Goal: Transaction & Acquisition: Download file/media

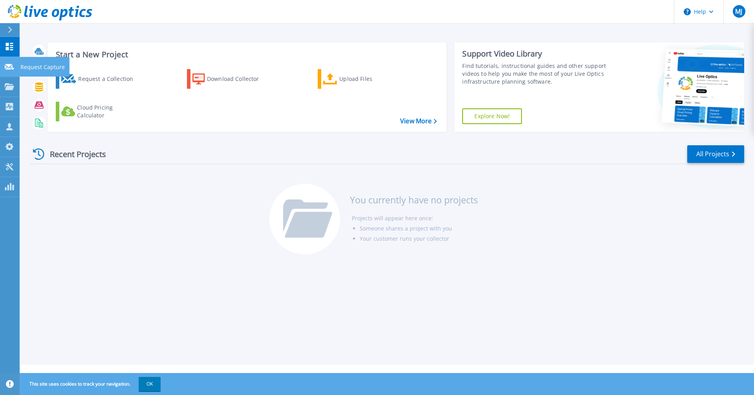
click at [13, 69] on icon at bounding box center [9, 67] width 9 height 6
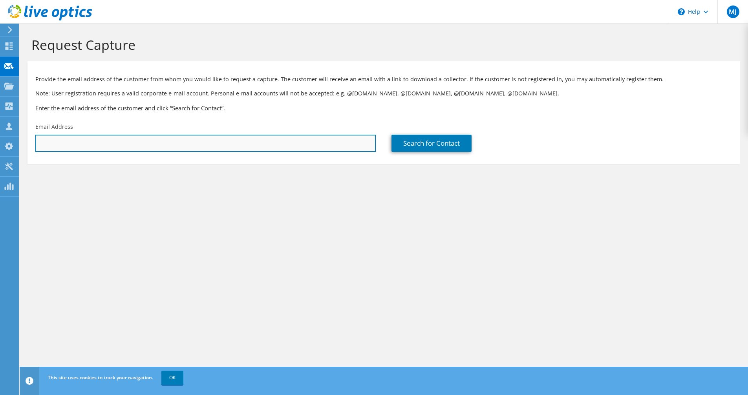
click at [128, 139] on input "text" at bounding box center [205, 143] width 340 height 17
paste input "cbrundage@orion-us.com"
click at [55, 143] on input "cbrundage@orion-us.com" at bounding box center [205, 143] width 340 height 17
type input "cbrundage@orion-us.com"
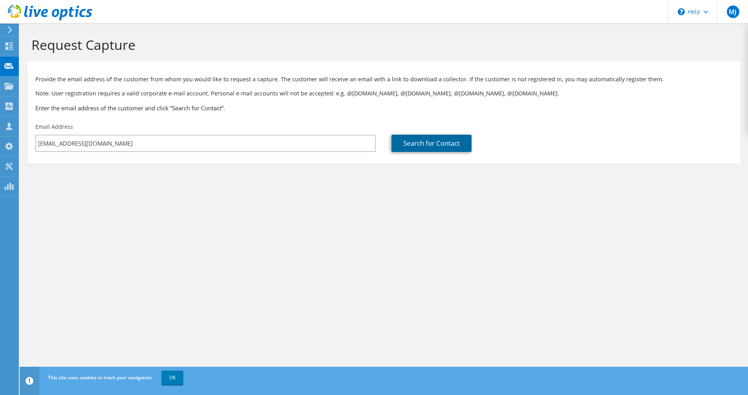
click at [414, 147] on link "Search for Contact" at bounding box center [431, 143] width 80 height 17
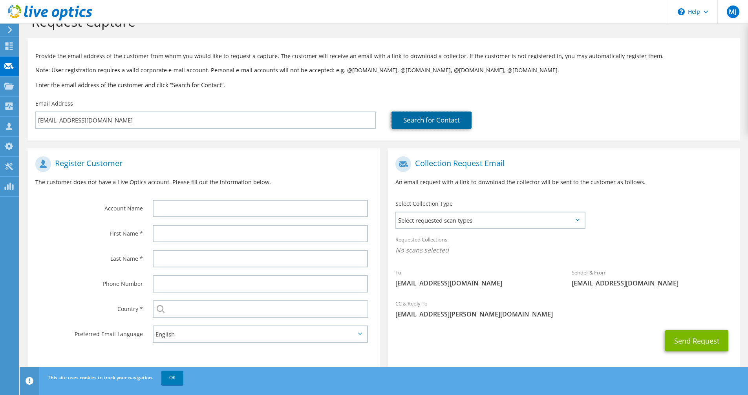
scroll to position [35, 0]
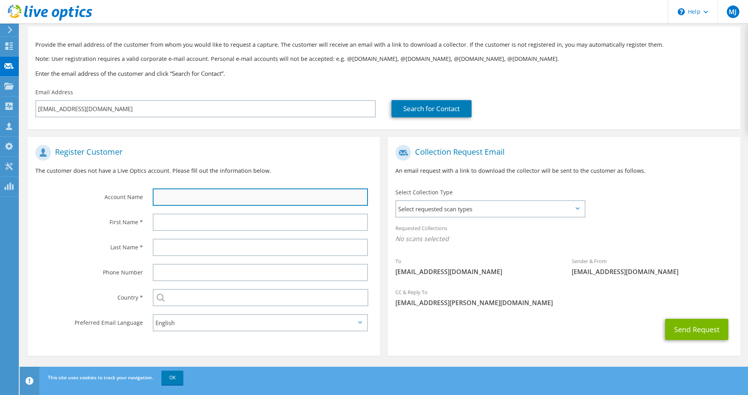
click at [226, 199] on input "text" at bounding box center [260, 196] width 215 height 17
type input "Orion Engineering Co Inc"
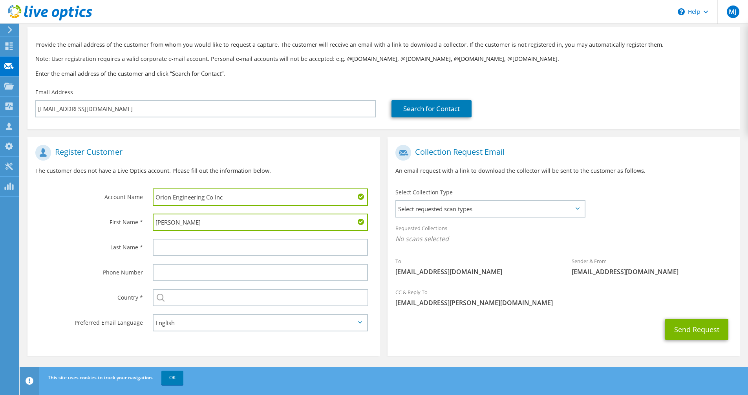
type input "Chris"
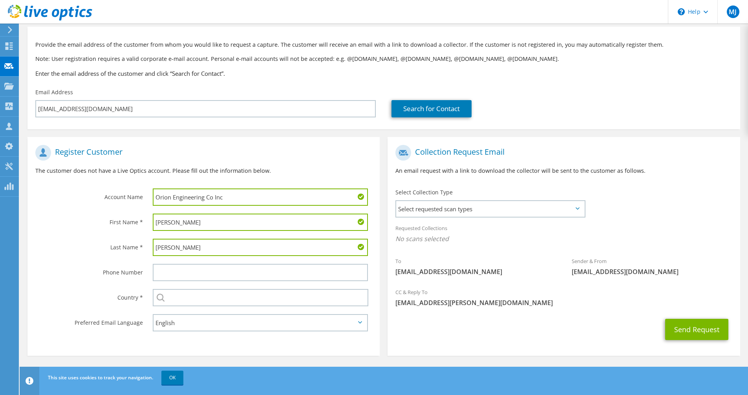
type input "Brundage"
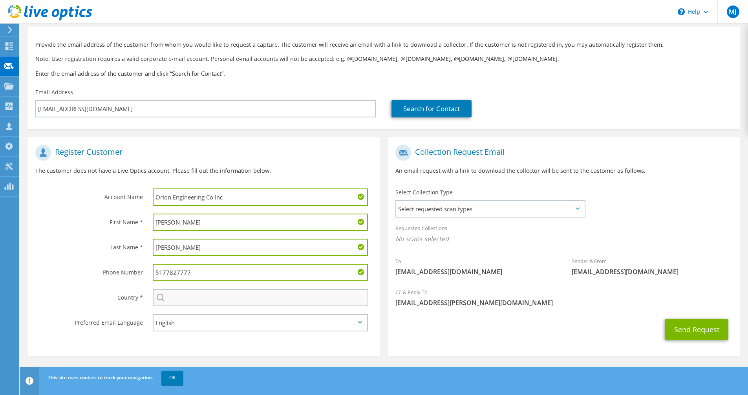
type input "5177827777"
click at [194, 302] on input "text" at bounding box center [260, 297] width 215 height 17
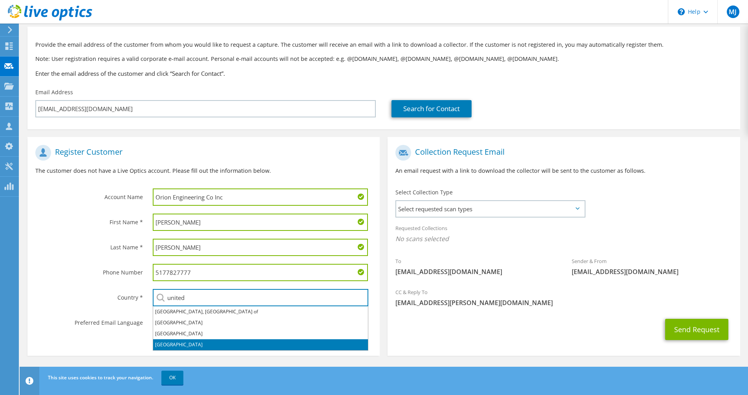
click at [187, 344] on li "United States" at bounding box center [260, 344] width 215 height 11
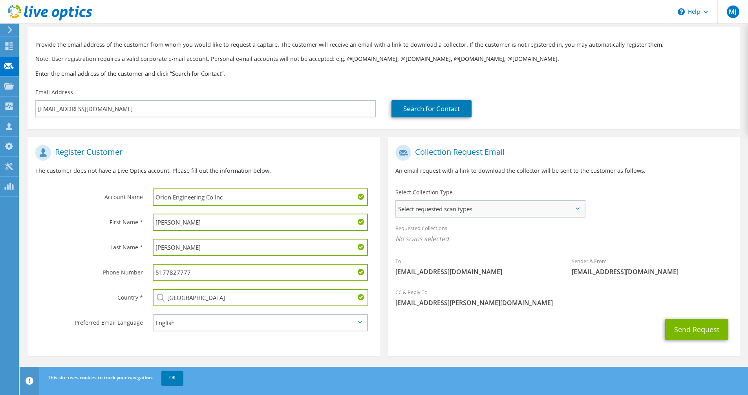
type input "United States"
click at [553, 212] on span "Select requested scan types" at bounding box center [490, 209] width 188 height 16
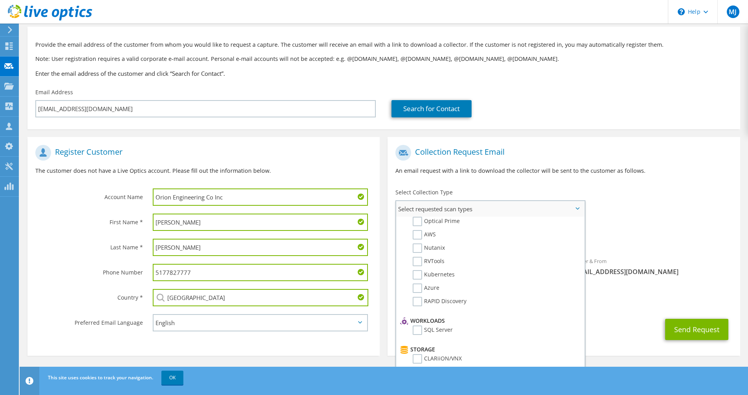
scroll to position [0, 0]
click at [443, 229] on label "Optical Prime" at bounding box center [436, 232] width 47 height 9
click at [0, 0] on input "Optical Prime" at bounding box center [0, 0] width 0 height 0
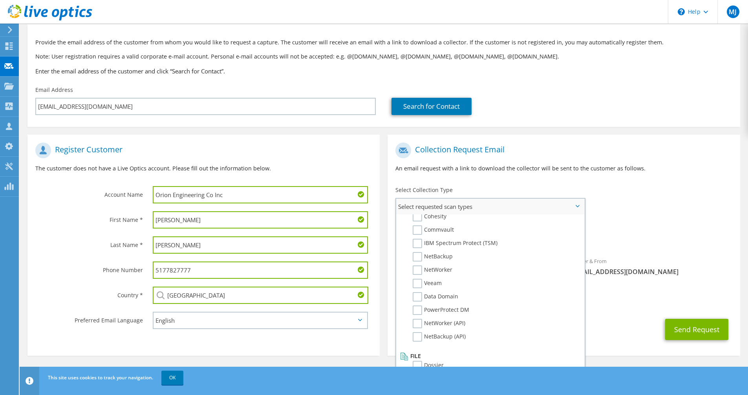
scroll to position [373, 0]
click at [676, 177] on div "Collection Request Email An email request with a link to download the collector…" at bounding box center [563, 161] width 352 height 44
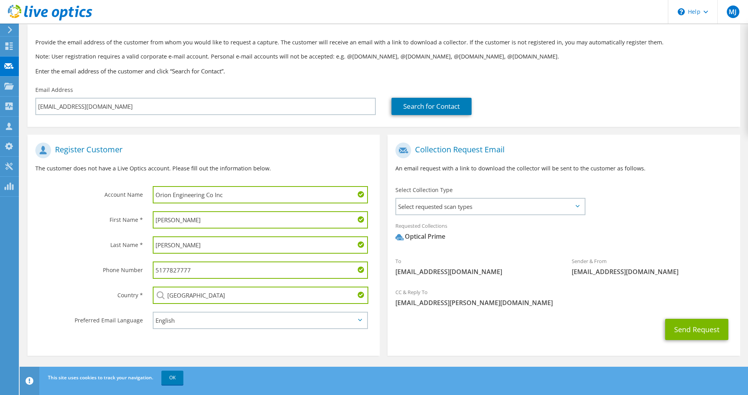
click at [577, 207] on icon at bounding box center [577, 206] width 4 height 2
click at [571, 208] on span "Select requested scan types" at bounding box center [490, 207] width 188 height 16
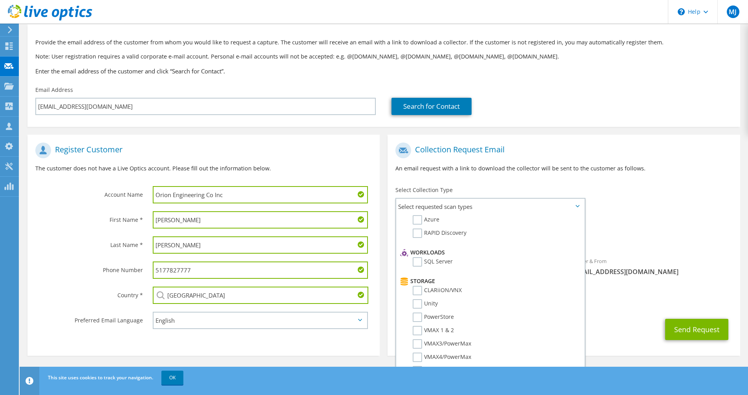
scroll to position [0, 0]
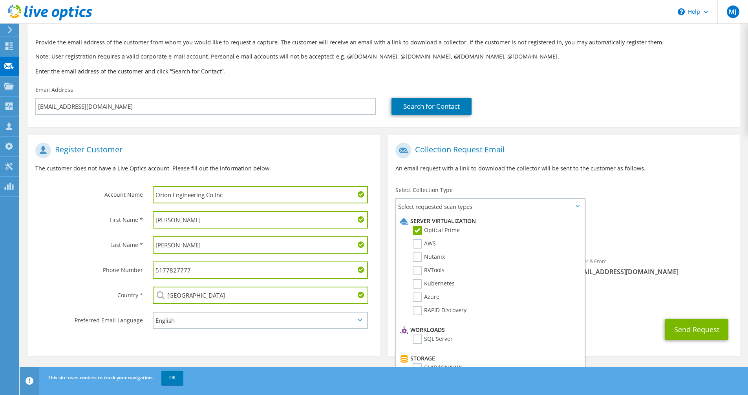
click at [632, 196] on div "To cbrundage@orion-us.com Sender & From liveoptics@liveoptics.com" at bounding box center [563, 211] width 352 height 145
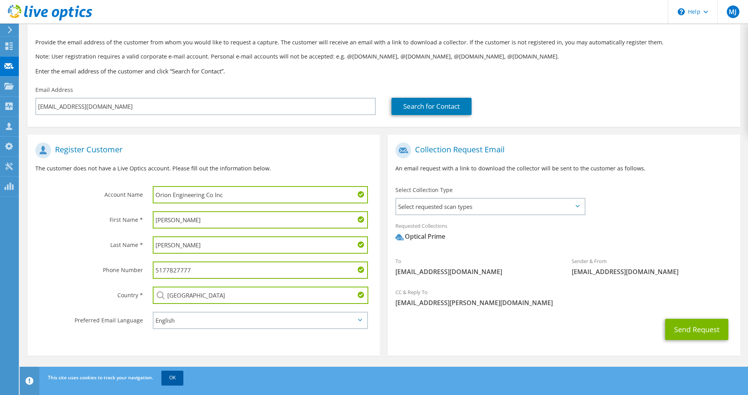
click at [180, 375] on link "OK" at bounding box center [172, 378] width 22 height 14
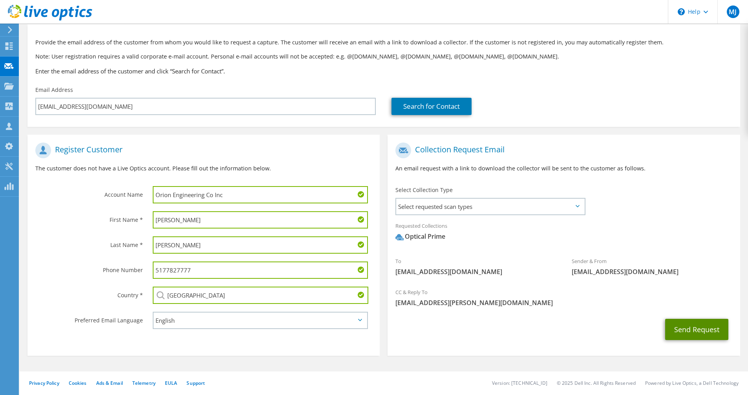
click at [699, 333] on button "Send Request" at bounding box center [696, 329] width 63 height 21
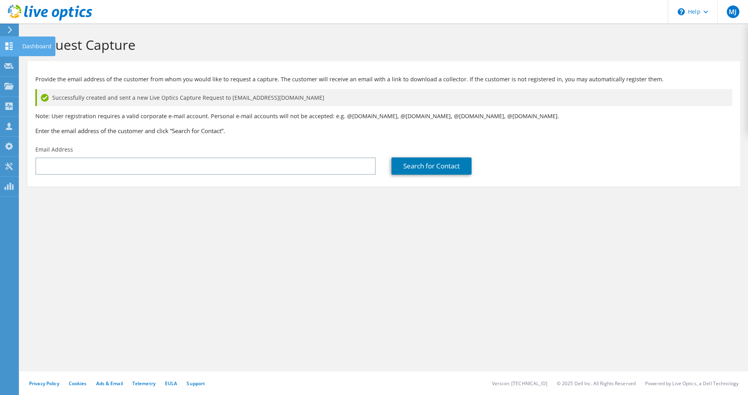
click at [8, 46] on icon at bounding box center [8, 45] width 9 height 7
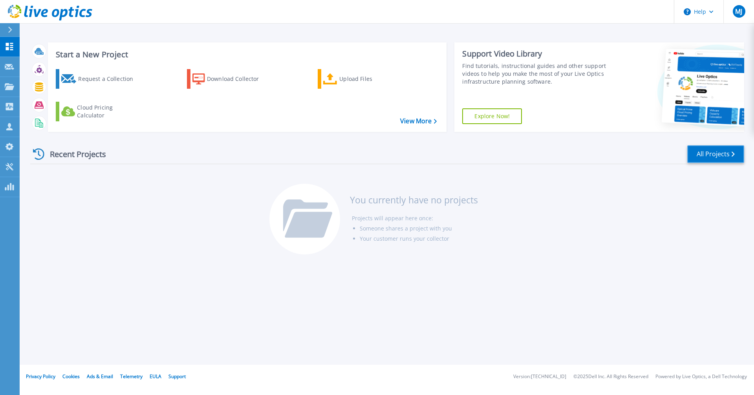
click at [711, 156] on link "All Projects" at bounding box center [715, 154] width 57 height 18
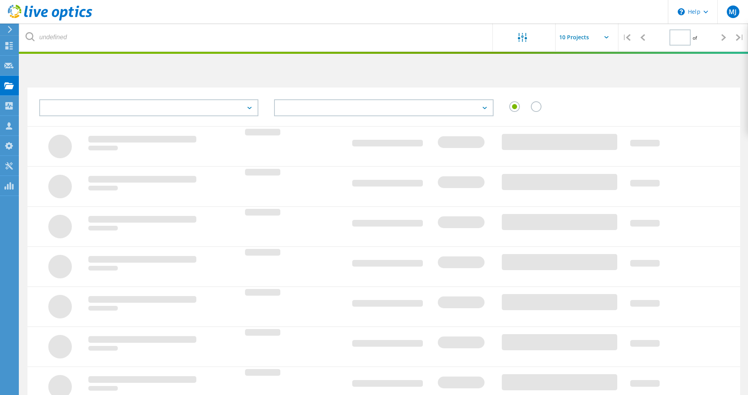
type input "1"
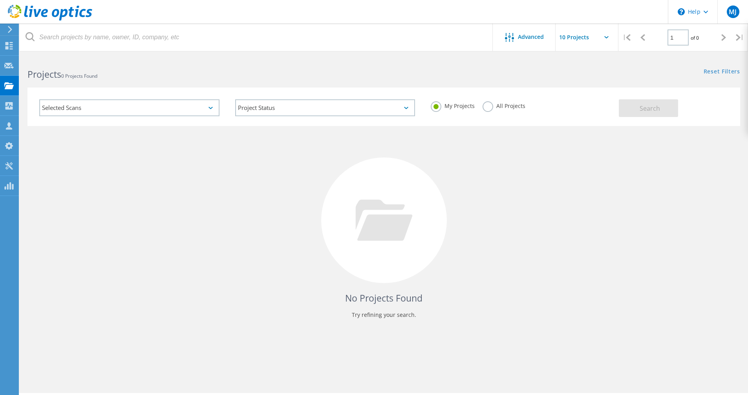
click at [186, 108] on div "Selected Scans" at bounding box center [129, 107] width 180 height 17
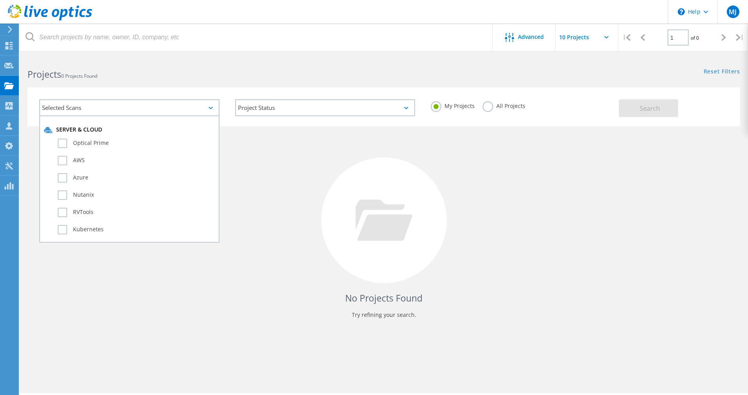
click at [323, 147] on div "No Projects Found Try refining your search." at bounding box center [383, 227] width 712 height 203
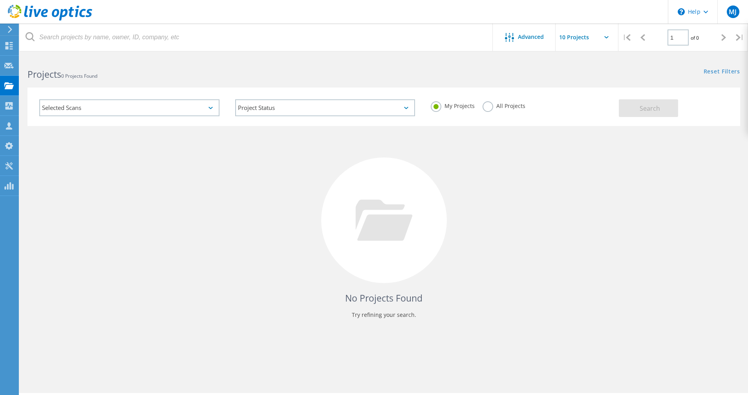
click at [490, 106] on label "All Projects" at bounding box center [503, 104] width 43 height 7
click at [0, 0] on input "All Projects" at bounding box center [0, 0] width 0 height 0
click at [654, 111] on span "Search" at bounding box center [649, 108] width 20 height 9
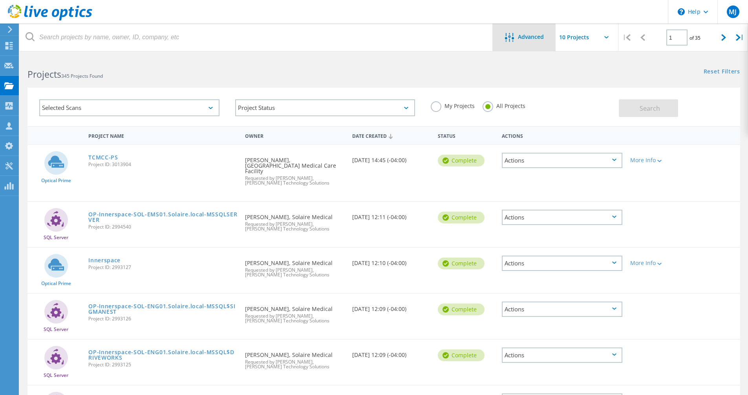
click at [518, 40] on span "Advanced" at bounding box center [531, 36] width 26 height 5
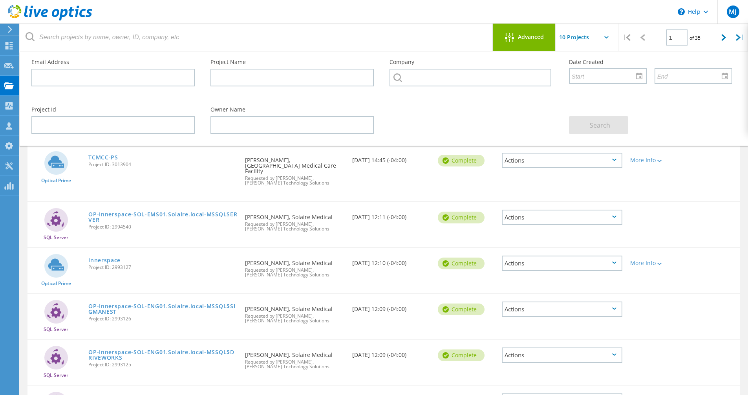
click at [518, 40] on span "Advanced" at bounding box center [531, 36] width 26 height 5
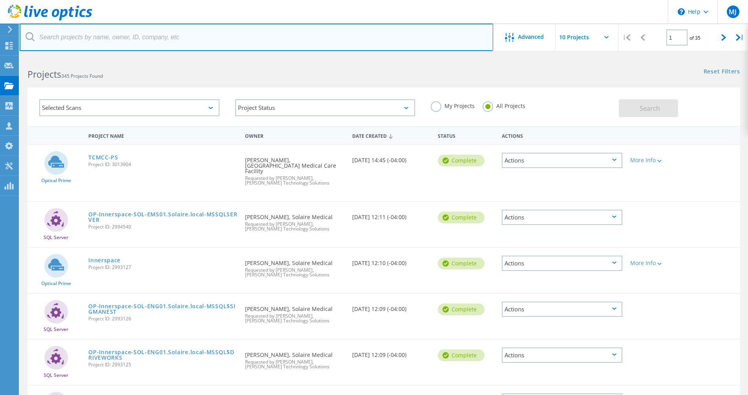
click at [75, 45] on input "text" at bounding box center [256, 37] width 473 height 27
type input "o"
type input "solomon"
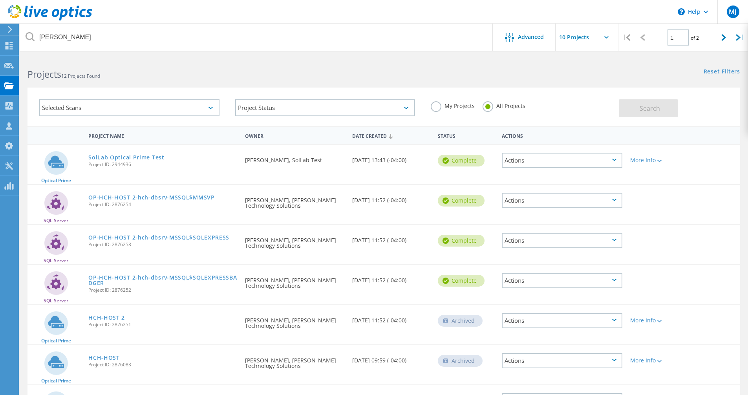
click at [144, 159] on link "SolLab Optical Prime Test" at bounding box center [126, 157] width 76 height 5
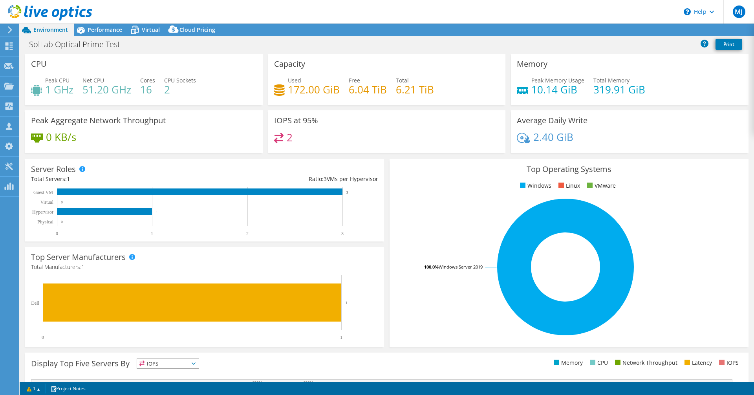
select select "USD"
click at [28, 108] on div "Collectors" at bounding box center [39, 107] width 43 height 20
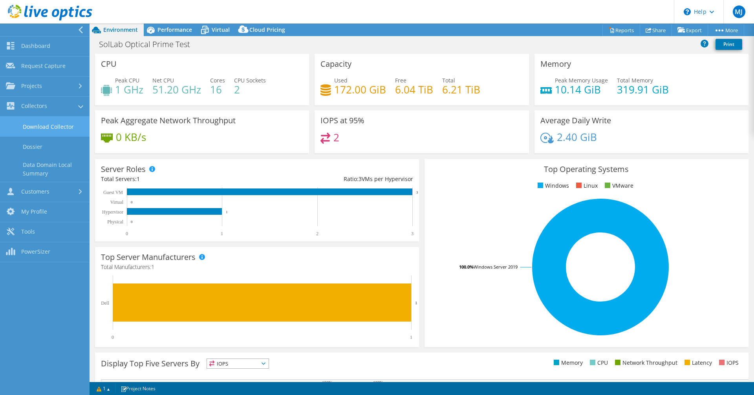
click at [62, 127] on link "Download Collector" at bounding box center [44, 127] width 89 height 20
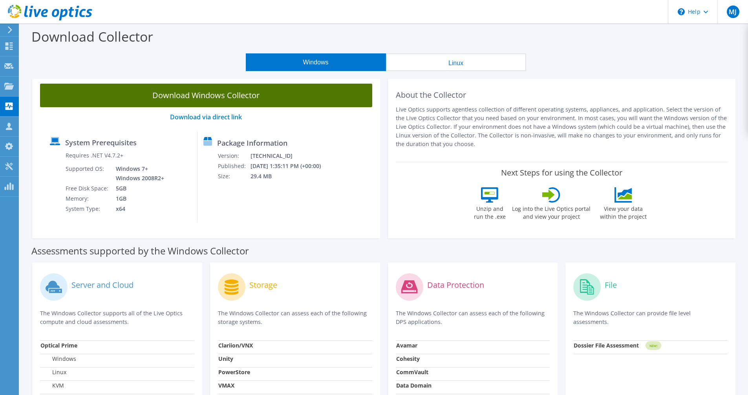
click at [196, 95] on link "Download Windows Collector" at bounding box center [206, 96] width 332 height 24
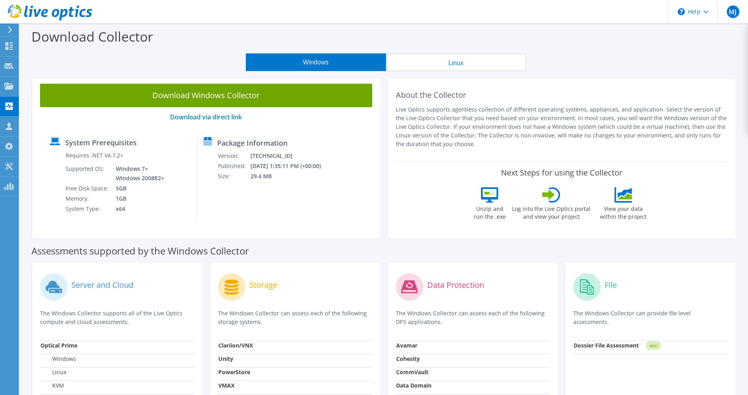
click at [683, 55] on div "Windows Linux" at bounding box center [385, 62] width 716 height 18
